Goal: Task Accomplishment & Management: Manage account settings

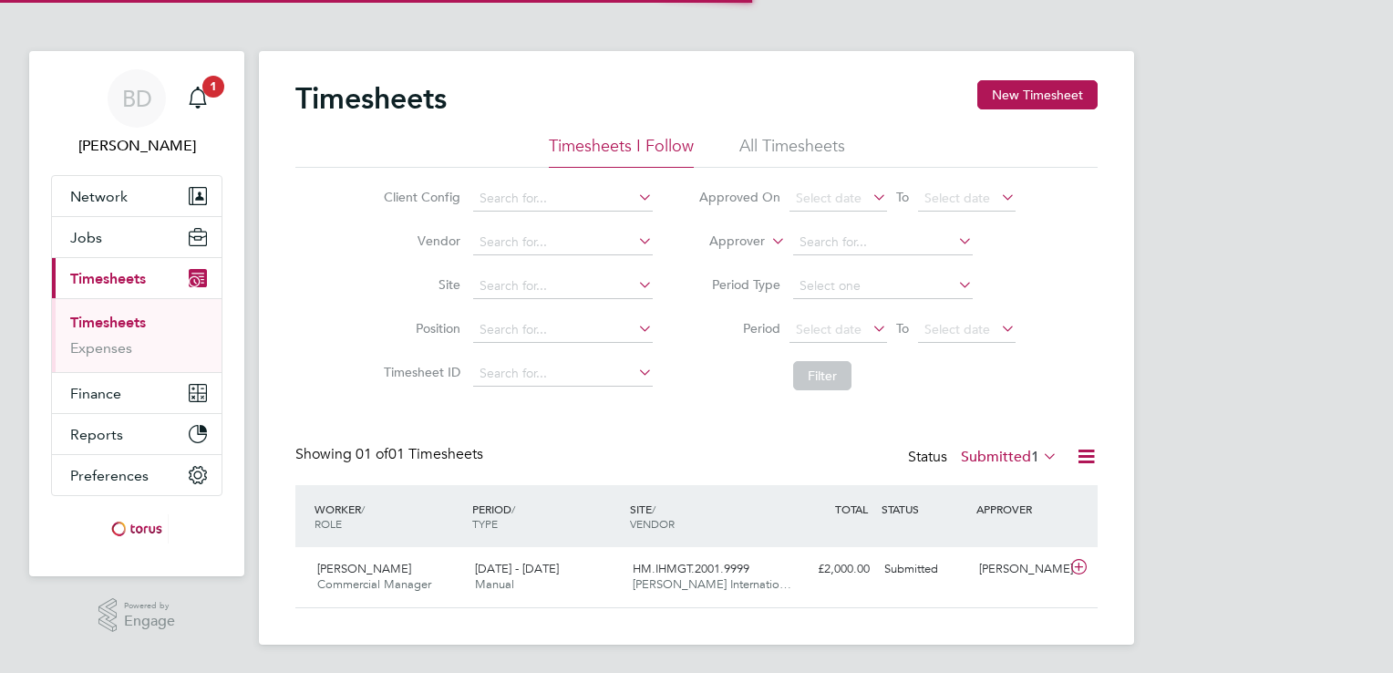
scroll to position [46, 159]
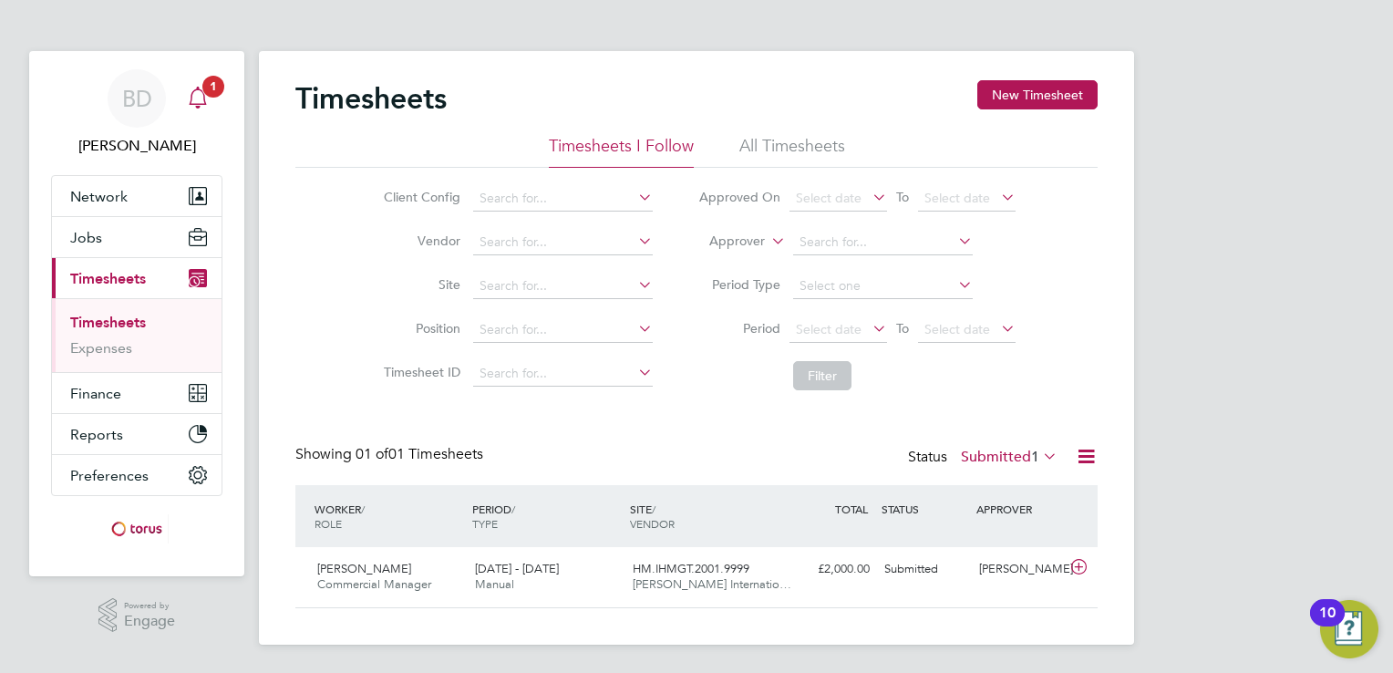
click at [204, 88] on span "1" at bounding box center [213, 87] width 22 height 22
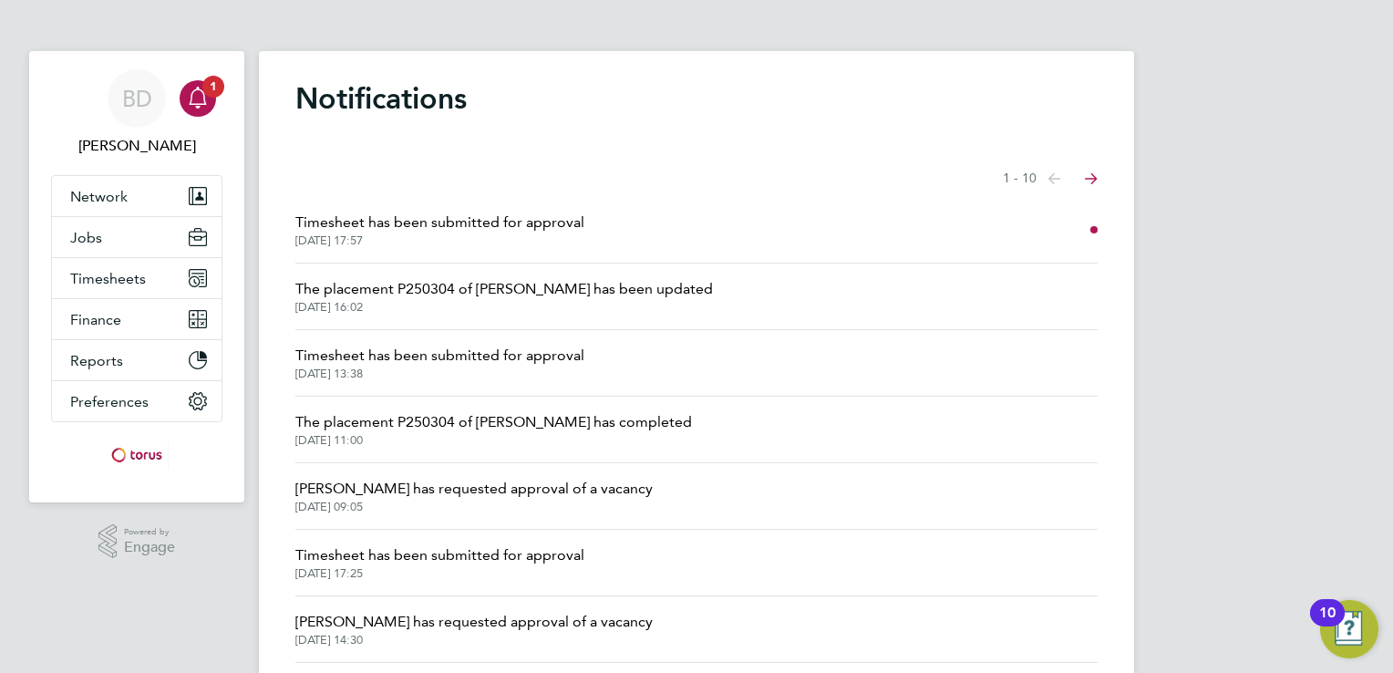
click at [545, 221] on span "Timesheet has been submitted for approval" at bounding box center [439, 223] width 289 height 22
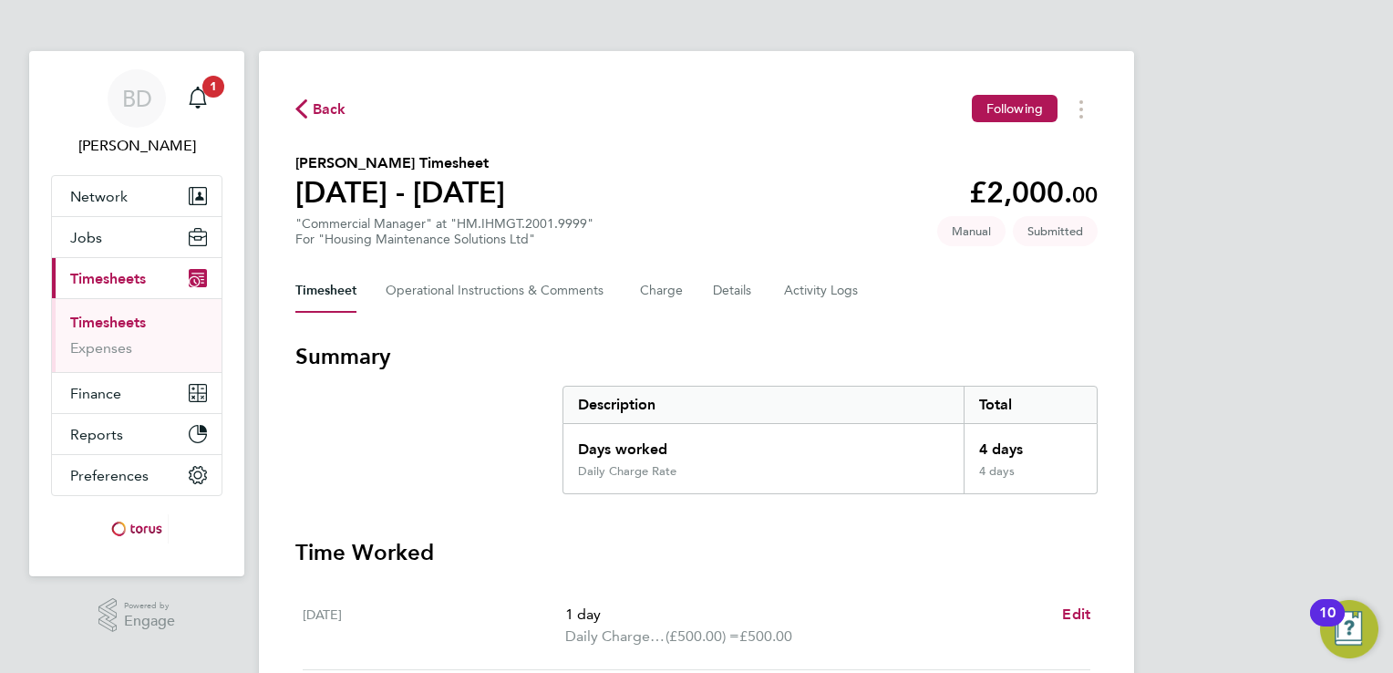
click at [1379, 499] on div "BD [PERSON_NAME] Notifications 1 Applications: Network Sites Workers Jobs Posit…" at bounding box center [696, 648] width 1393 height 1296
click at [1392, 505] on html "BD [PERSON_NAME] Notifications 1 Applications: Network Sites Workers Jobs Posit…" at bounding box center [696, 648] width 1393 height 1296
click at [1122, 399] on div "Back Following [PERSON_NAME] Timesheet [DATE] - [DATE] £2,000. 00 "Commercial M…" at bounding box center [696, 658] width 875 height 1215
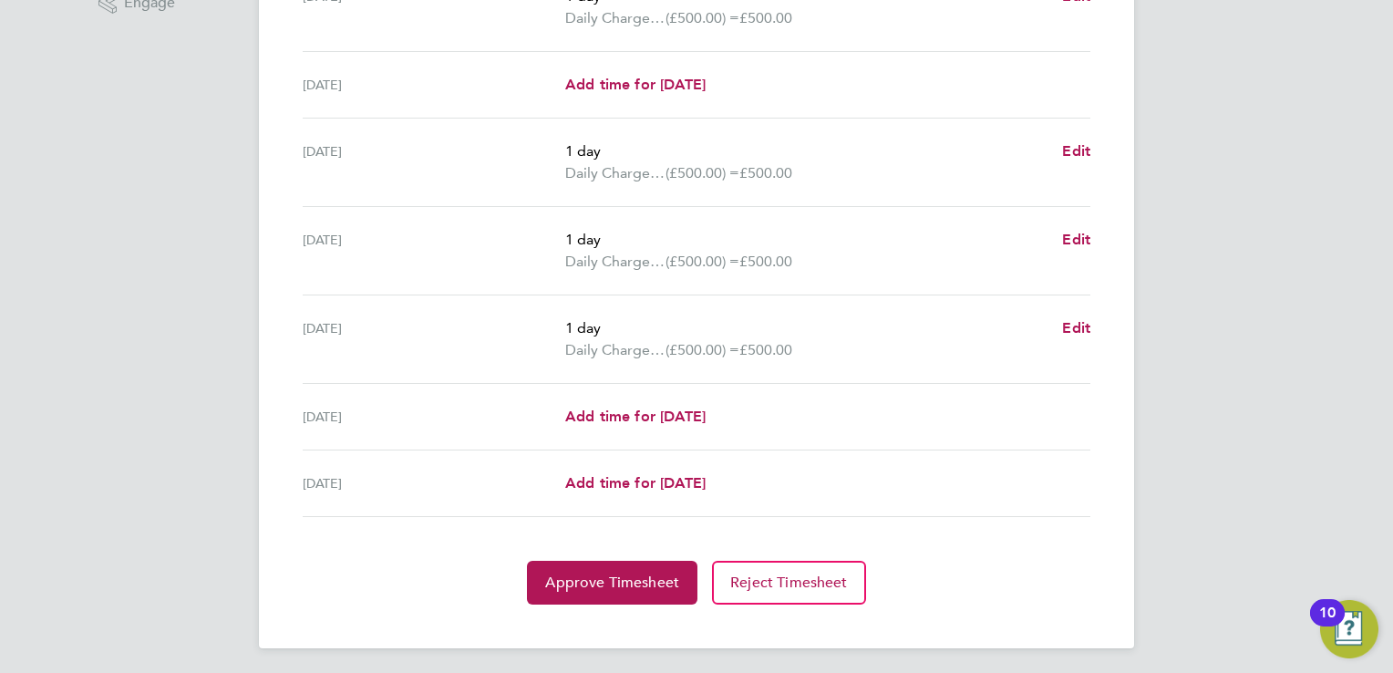
scroll to position [620, 0]
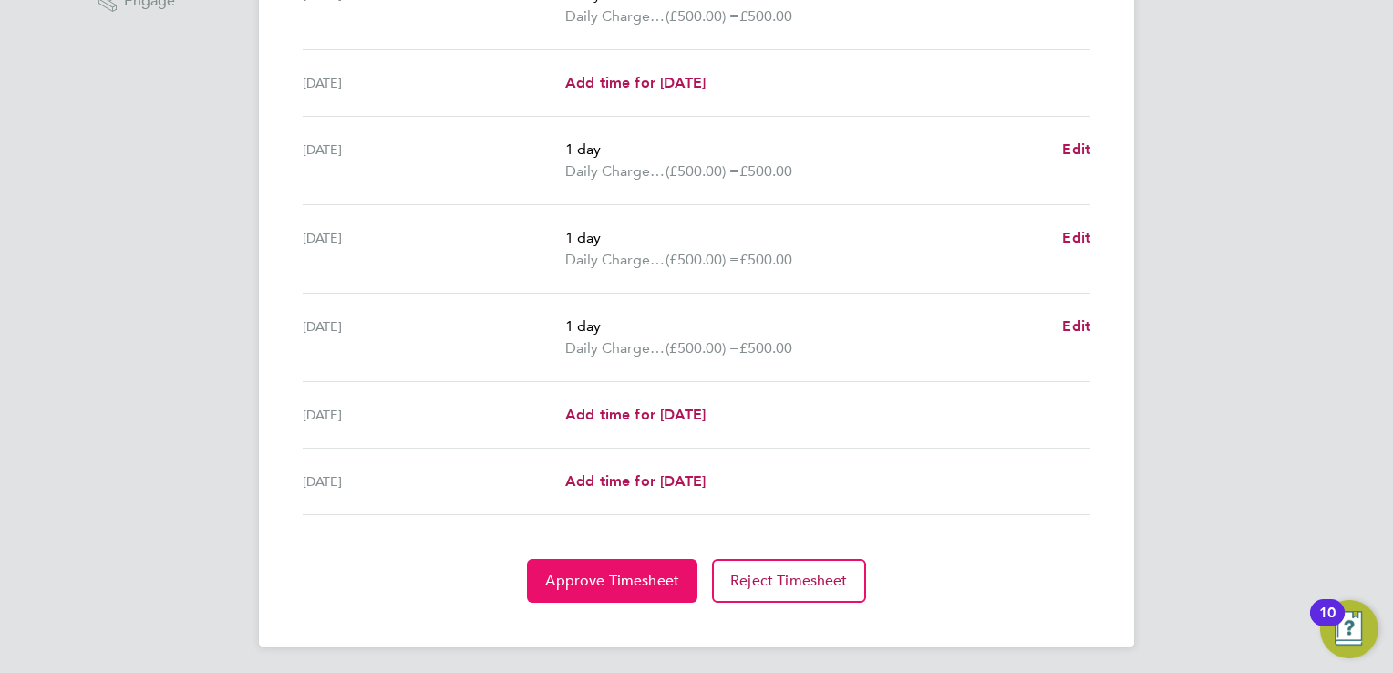
click at [604, 597] on button "Approve Timesheet" at bounding box center [612, 581] width 171 height 44
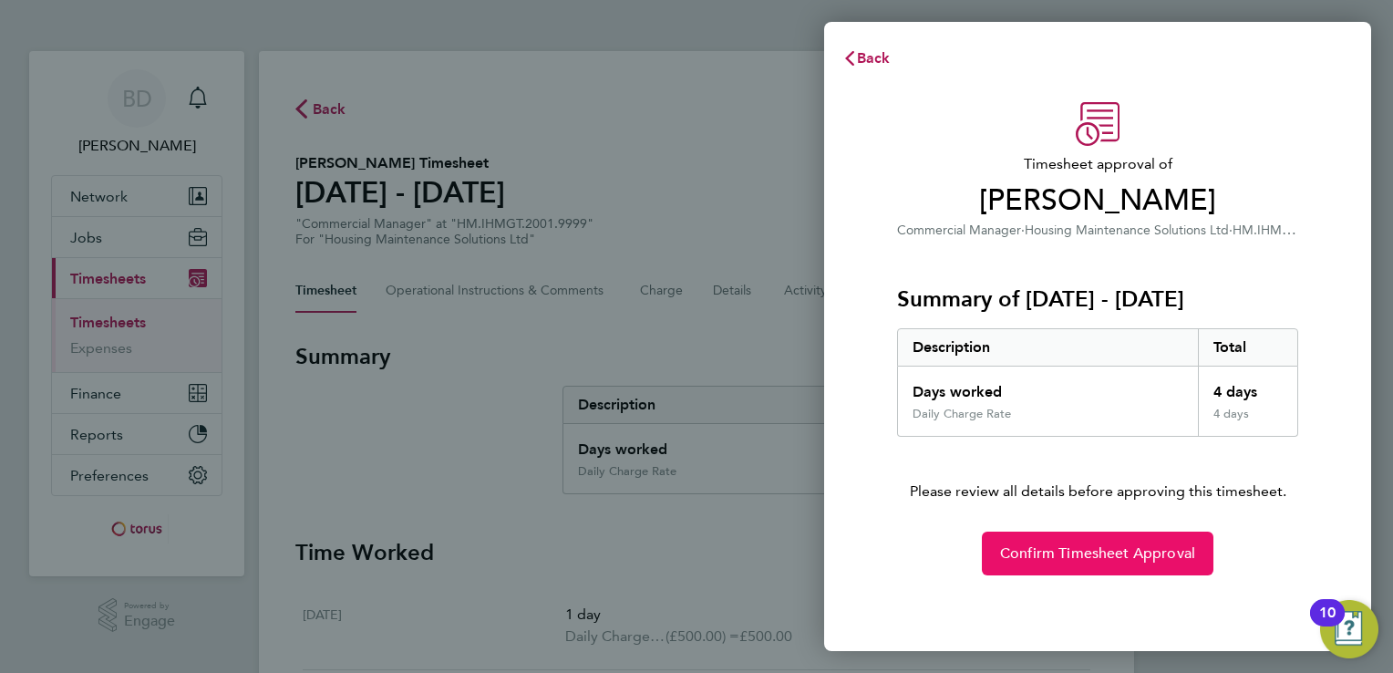
click at [1175, 554] on span "Confirm Timesheet Approval" at bounding box center [1097, 553] width 195 height 18
